Goal: Task Accomplishment & Management: Manage account settings

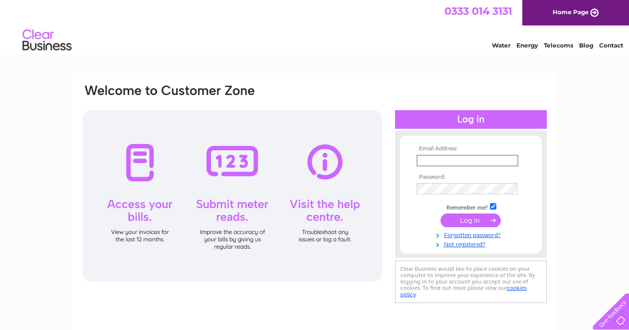
type input "[EMAIL_ADDRESS][DOMAIN_NAME]"
click at [474, 221] on input "submit" at bounding box center [471, 219] width 60 height 14
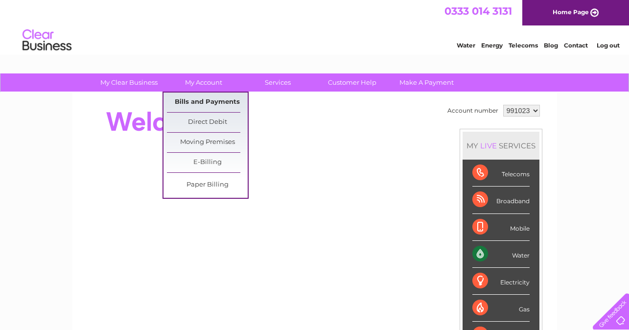
click at [186, 103] on link "Bills and Payments" at bounding box center [207, 103] width 81 height 20
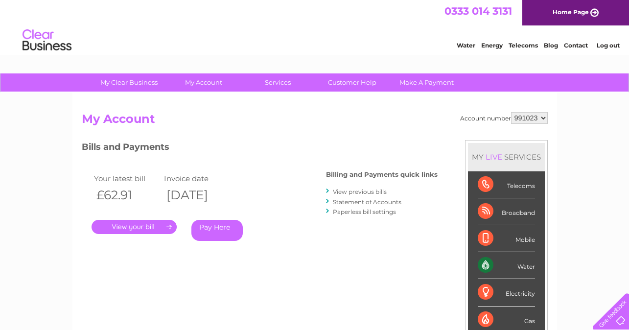
click at [364, 191] on link "View previous bills" at bounding box center [360, 191] width 54 height 7
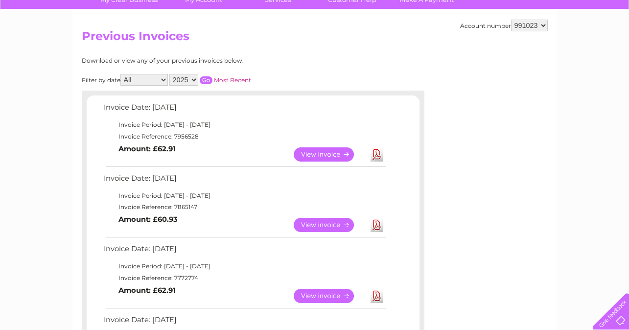
scroll to position [89, 0]
